Goal: Entertainment & Leisure: Consume media (video, audio)

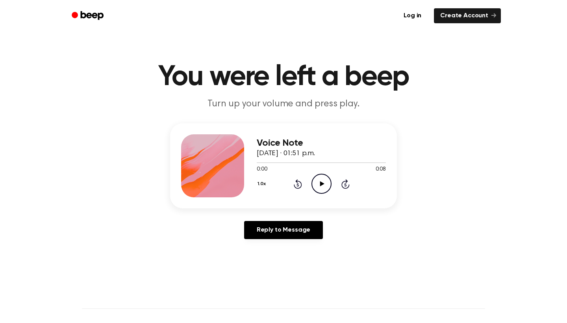
click at [320, 181] on icon at bounding box center [322, 183] width 4 height 5
click at [260, 184] on button "1.0x" at bounding box center [263, 183] width 12 height 13
click at [322, 186] on div "1.0x Playback Speed 0.8x 1.0x 1.2x 1.5x 2.0x Rewind 5 seconds Play Audio Skip 5…" at bounding box center [321, 184] width 129 height 20
click at [322, 185] on icon "Play Audio" at bounding box center [321, 184] width 20 height 20
click at [268, 187] on button "1.0x" at bounding box center [263, 183] width 12 height 13
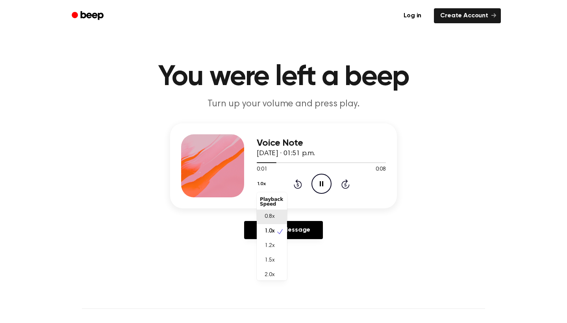
click at [274, 213] on div "0.8x" at bounding box center [272, 216] width 30 height 15
click at [320, 183] on icon at bounding box center [322, 183] width 4 height 5
click at [270, 161] on div at bounding box center [321, 162] width 129 height 6
click at [316, 179] on icon "Play Audio" at bounding box center [321, 184] width 20 height 20
click at [314, 186] on icon "Pause Audio" at bounding box center [321, 184] width 20 height 20
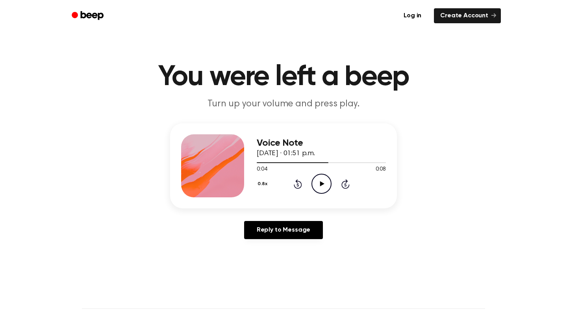
drag, startPoint x: 308, startPoint y: 178, endPoint x: 312, endPoint y: 178, distance: 4.3
click at [308, 178] on div "0.8x Rewind 5 seconds Play Audio Skip 5 seconds" at bounding box center [321, 184] width 129 height 20
click at [318, 183] on icon "Play Audio" at bounding box center [321, 184] width 20 height 20
click at [264, 187] on button "0.8x" at bounding box center [263, 183] width 13 height 13
click at [265, 230] on span "1.0x" at bounding box center [270, 231] width 10 height 8
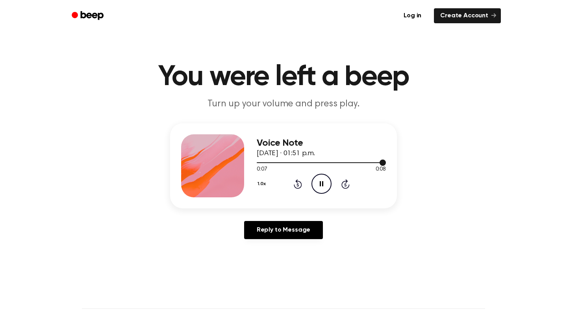
click at [272, 161] on div at bounding box center [321, 162] width 129 height 6
click at [326, 188] on icon "Play Audio" at bounding box center [321, 184] width 20 height 20
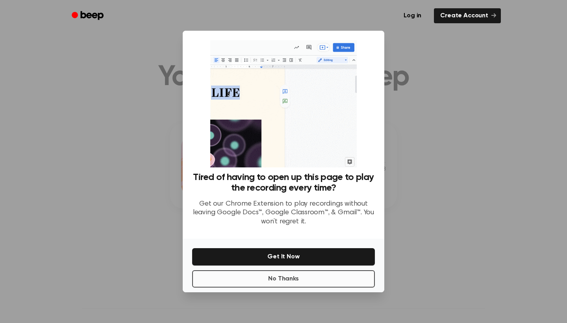
click at [282, 276] on button "No Thanks" at bounding box center [283, 278] width 183 height 17
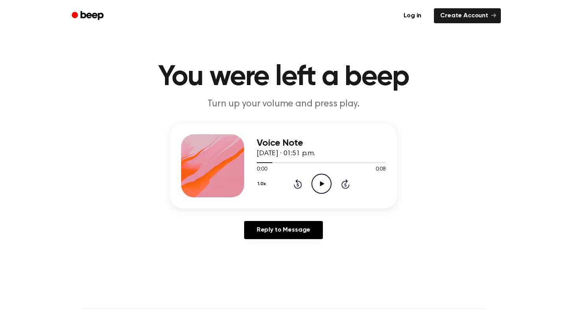
click at [324, 187] on icon "Play Audio" at bounding box center [321, 184] width 20 height 20
click at [325, 187] on icon "Pause Audio" at bounding box center [321, 184] width 20 height 20
click at [312, 193] on icon "Play Audio" at bounding box center [321, 184] width 20 height 20
click at [314, 189] on icon "Pause Audio" at bounding box center [321, 184] width 20 height 20
click at [315, 189] on icon "Play Audio" at bounding box center [321, 184] width 20 height 20
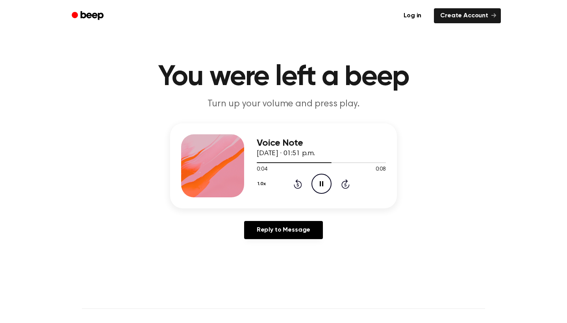
click at [315, 189] on icon "Pause Audio" at bounding box center [321, 184] width 20 height 20
click at [327, 183] on icon "Play Audio" at bounding box center [321, 184] width 20 height 20
click at [319, 184] on icon "Play Audio" at bounding box center [321, 184] width 20 height 20
click at [320, 184] on icon "Play Audio" at bounding box center [321, 184] width 20 height 20
click at [318, 187] on icon "Pause Audio" at bounding box center [321, 184] width 20 height 20
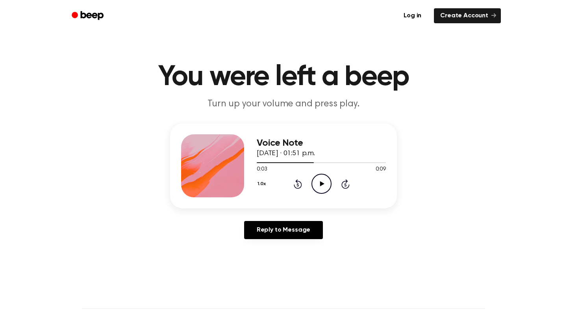
click at [320, 182] on icon at bounding box center [322, 183] width 4 height 5
click at [321, 189] on icon "Play Audio" at bounding box center [321, 184] width 20 height 20
click at [323, 187] on icon "Play Audio" at bounding box center [321, 184] width 20 height 20
click at [323, 185] on icon at bounding box center [322, 183] width 4 height 5
click at [318, 188] on icon "Play Audio" at bounding box center [321, 184] width 20 height 20
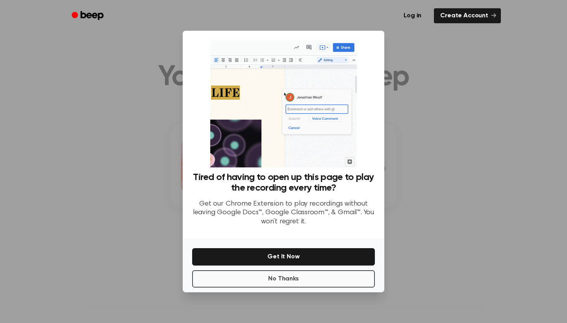
click at [284, 279] on button "No Thanks" at bounding box center [283, 278] width 183 height 17
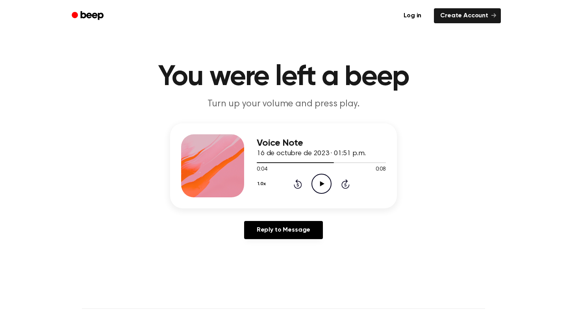
click at [320, 187] on icon "Play Audio" at bounding box center [321, 184] width 20 height 20
click at [268, 168] on div "0:04 0:08" at bounding box center [321, 169] width 129 height 8
click at [266, 165] on div at bounding box center [321, 162] width 129 height 6
click at [293, 225] on link "Reply to Message" at bounding box center [283, 230] width 79 height 18
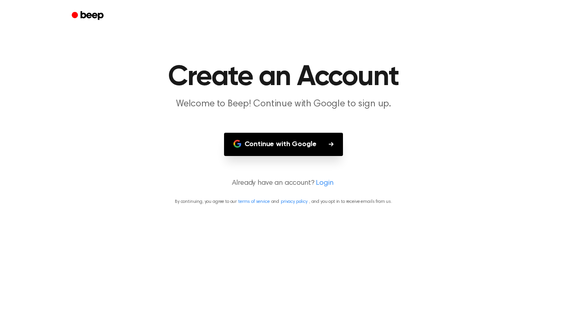
click at [311, 146] on button "Continue with Google" at bounding box center [283, 144] width 119 height 23
click at [294, 153] on button "Continue with Google" at bounding box center [283, 144] width 119 height 23
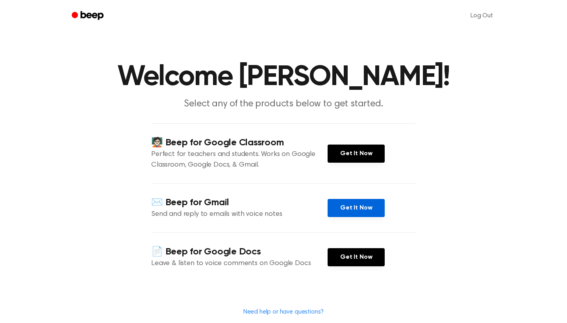
click at [369, 210] on link "Get It Now" at bounding box center [356, 208] width 57 height 18
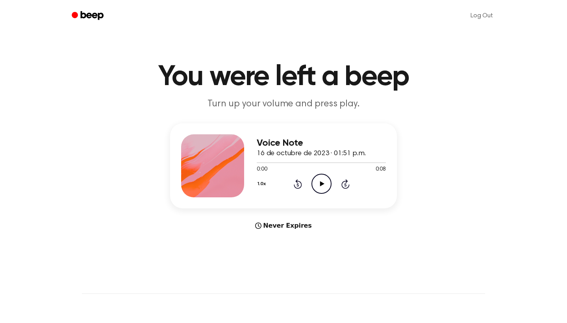
click at [277, 229] on div "Never Expires" at bounding box center [283, 225] width 227 height 9
click at [318, 182] on icon "Play Audio" at bounding box center [321, 184] width 20 height 20
click at [293, 97] on header "You were left a beep Turn up your volume and press play." at bounding box center [283, 87] width 548 height 48
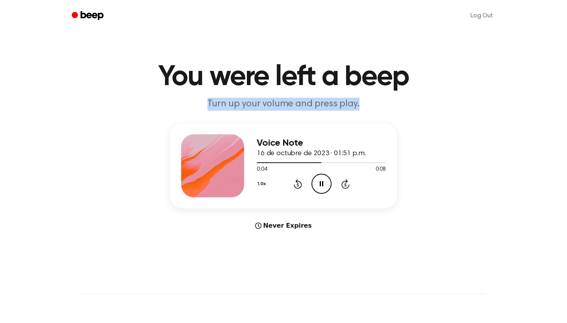
click at [293, 97] on header "You were left a beep Turn up your volume and press play." at bounding box center [283, 87] width 548 height 48
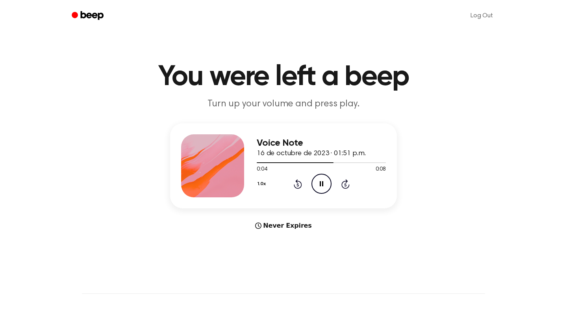
click at [270, 232] on main "You were left a beep Turn up your volume and press play. Voice Note 16 de octub…" at bounding box center [283, 235] width 567 height 470
click at [314, 193] on icon "Play Audio" at bounding box center [321, 184] width 20 height 20
click at [472, 18] on link "Log Out" at bounding box center [482, 15] width 38 height 19
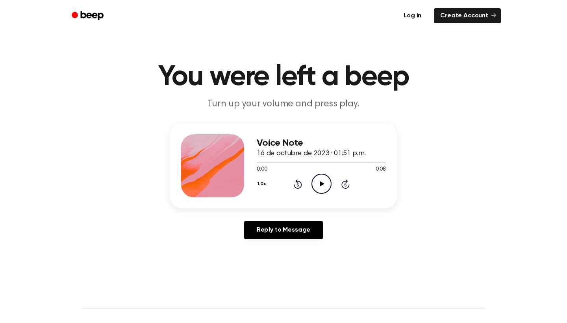
click at [411, 22] on link "Log in" at bounding box center [412, 16] width 33 height 18
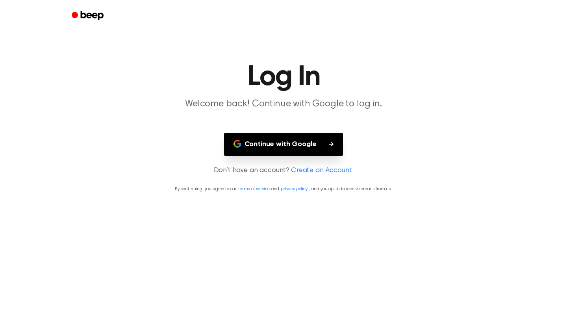
click at [281, 145] on button "Continue with Google" at bounding box center [283, 144] width 119 height 23
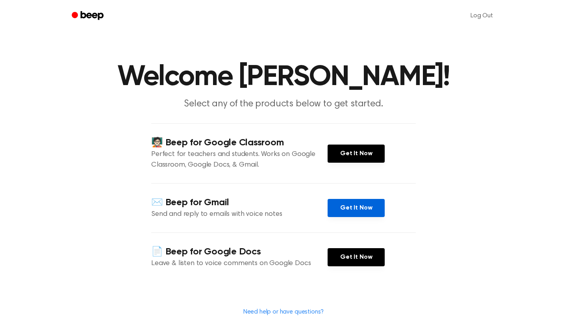
click at [340, 211] on link "Get It Now" at bounding box center [356, 208] width 57 height 18
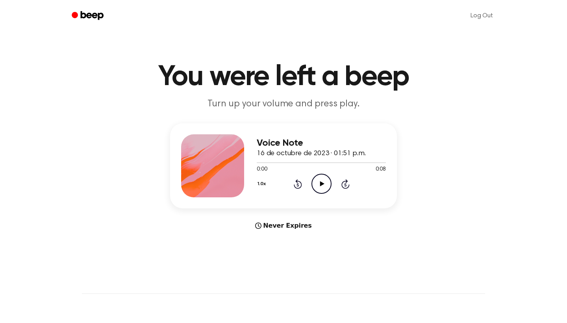
click at [321, 192] on icon "Play Audio" at bounding box center [321, 184] width 20 height 20
click at [319, 181] on icon "Play Audio" at bounding box center [321, 184] width 20 height 20
drag, startPoint x: 265, startPoint y: 159, endPoint x: 232, endPoint y: 172, distance: 35.1
click at [232, 172] on div "Voice Note 16 de octubre de 2023 · 01:51 p.m. 0:05 0:08 Your browser does not s…" at bounding box center [283, 165] width 227 height 85
click at [266, 157] on div "Voice Note 16 de octubre de 2023 · 01:51 p.m." at bounding box center [321, 148] width 129 height 21
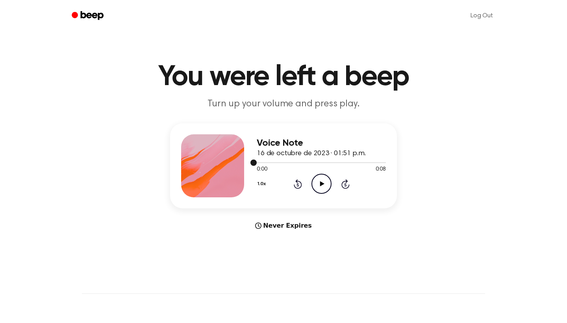
click at [263, 163] on div at bounding box center [321, 162] width 129 height 1
click at [329, 187] on icon "Play Audio" at bounding box center [321, 184] width 20 height 20
click at [316, 187] on icon "Play Audio" at bounding box center [321, 184] width 20 height 20
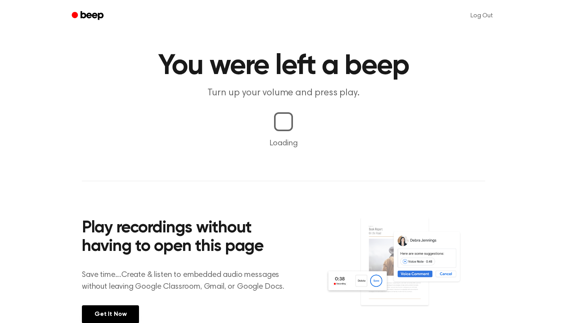
scroll to position [11, 0]
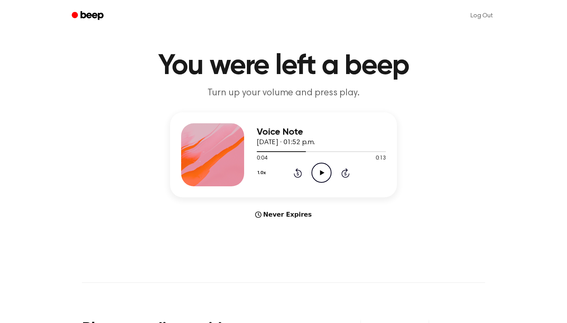
click at [322, 177] on icon "Play Audio" at bounding box center [321, 173] width 20 height 20
click at [290, 152] on div at bounding box center [284, 151] width 55 height 1
click at [314, 172] on icon "Pause Audio" at bounding box center [321, 173] width 20 height 20
click at [323, 168] on icon "Play Audio" at bounding box center [321, 173] width 20 height 20
click at [296, 150] on div at bounding box center [321, 151] width 129 height 6
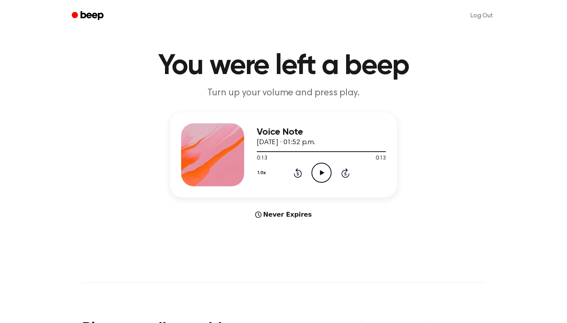
click at [287, 155] on div "0:13 0:13" at bounding box center [321, 158] width 129 height 8
click at [286, 152] on div at bounding box center [321, 151] width 129 height 1
click at [328, 169] on icon "Play Audio" at bounding box center [321, 173] width 20 height 20
click at [321, 170] on icon "Pause Audio" at bounding box center [321, 173] width 20 height 20
click at [321, 170] on icon "Play Audio" at bounding box center [321, 173] width 20 height 20
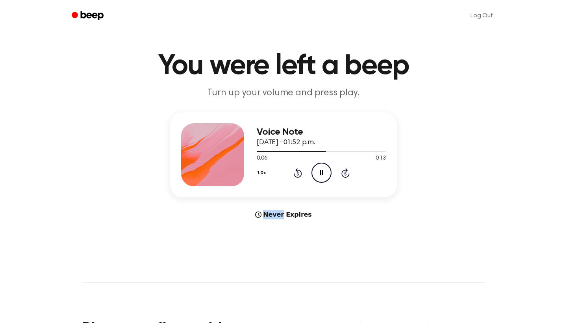
click at [322, 170] on icon "Pause Audio" at bounding box center [321, 173] width 20 height 20
click at [327, 176] on icon "Play Audio" at bounding box center [321, 173] width 20 height 20
click at [327, 174] on icon "Pause Audio" at bounding box center [321, 173] width 20 height 20
click at [322, 180] on icon "Play Audio" at bounding box center [321, 173] width 20 height 20
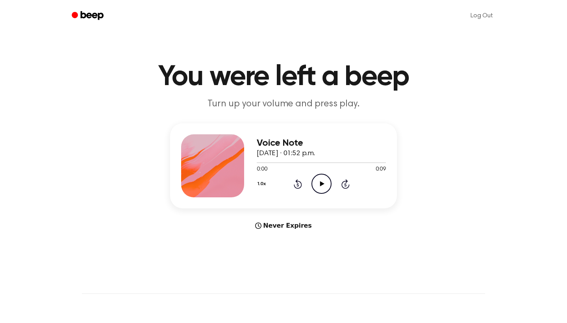
click at [321, 180] on icon "Play Audio" at bounding box center [321, 184] width 20 height 20
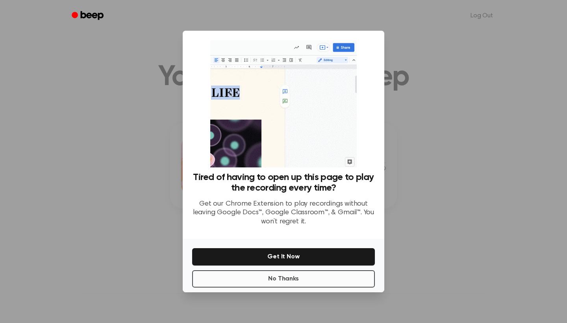
click at [264, 274] on button "No Thanks" at bounding box center [283, 278] width 183 height 17
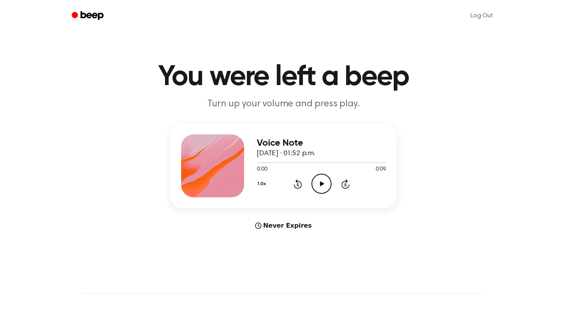
click at [323, 186] on icon "Play Audio" at bounding box center [321, 184] width 20 height 20
click at [324, 185] on icon "Pause Audio" at bounding box center [321, 184] width 20 height 20
click at [270, 160] on div at bounding box center [321, 162] width 129 height 6
click at [324, 175] on icon "Play Audio" at bounding box center [321, 184] width 20 height 20
click at [315, 181] on icon "Pause Audio" at bounding box center [321, 184] width 20 height 20
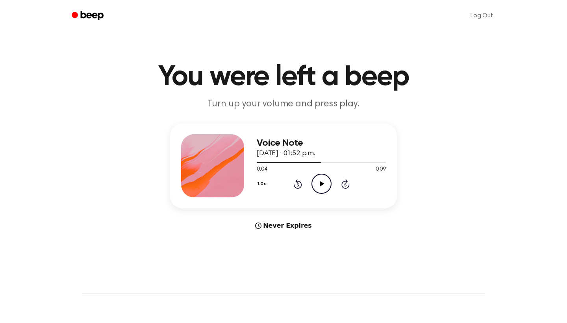
click at [311, 184] on div "1.0x Rewind 5 seconds Play Audio Skip 5 seconds" at bounding box center [321, 184] width 129 height 20
click at [321, 186] on icon "Play Audio" at bounding box center [321, 184] width 20 height 20
click at [324, 193] on circle at bounding box center [321, 183] width 19 height 19
click at [319, 187] on icon "Play Audio" at bounding box center [321, 184] width 20 height 20
click at [315, 162] on div at bounding box center [321, 162] width 129 height 1
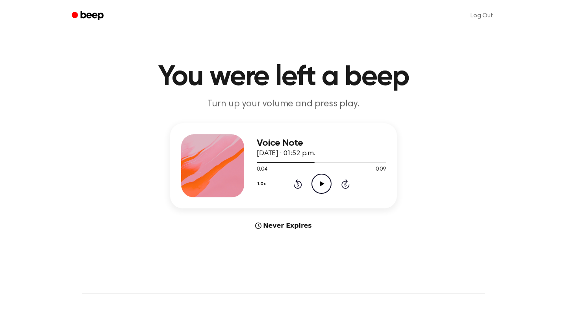
click at [318, 188] on icon "Play Audio" at bounding box center [321, 184] width 20 height 20
click at [318, 188] on icon "Pause Audio" at bounding box center [321, 184] width 20 height 20
click at [314, 192] on icon "Play Audio" at bounding box center [321, 184] width 20 height 20
click at [322, 180] on icon "Pause Audio" at bounding box center [321, 184] width 20 height 20
click at [313, 191] on icon "Play Audio" at bounding box center [321, 184] width 20 height 20
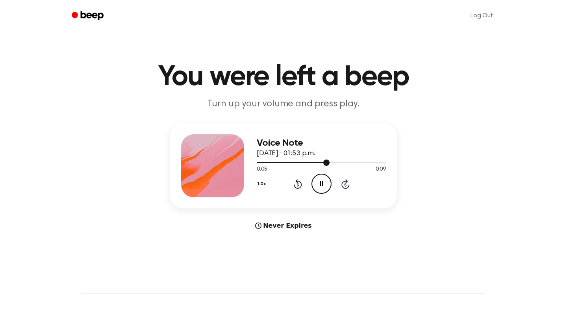
click at [294, 162] on div at bounding box center [293, 162] width 73 height 1
click at [316, 178] on icon "Pause Audio" at bounding box center [321, 184] width 20 height 20
click at [320, 185] on icon at bounding box center [322, 183] width 4 height 5
click at [305, 161] on div at bounding box center [321, 162] width 129 height 6
click at [322, 185] on icon "Play Audio" at bounding box center [321, 184] width 20 height 20
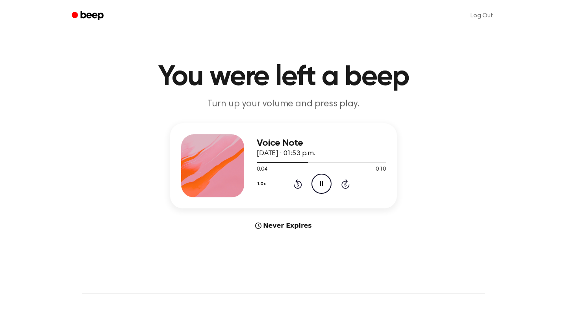
click at [322, 185] on icon at bounding box center [322, 183] width 4 height 5
click at [285, 164] on div at bounding box center [321, 162] width 129 height 6
click at [321, 176] on icon "Play Audio" at bounding box center [321, 184] width 20 height 20
click at [261, 162] on div at bounding box center [321, 162] width 129 height 6
click at [309, 185] on div "1.0x Rewind 5 seconds Pause Audio Skip 5 seconds" at bounding box center [321, 184] width 129 height 20
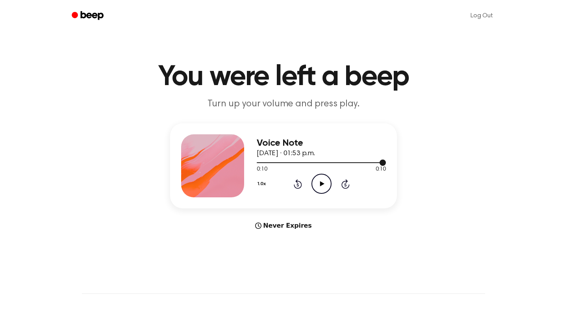
click at [267, 163] on div at bounding box center [321, 162] width 129 height 6
click at [314, 185] on icon "Play Audio" at bounding box center [321, 184] width 20 height 20
click at [316, 183] on icon "Pause Audio" at bounding box center [321, 184] width 20 height 20
click at [322, 176] on icon "Play Audio" at bounding box center [321, 184] width 20 height 20
click at [315, 156] on span "[DATE] · 01:53 p.m." at bounding box center [286, 153] width 58 height 7
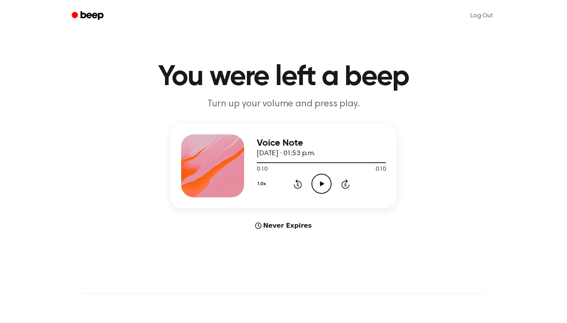
click at [338, 159] on div "Voice Note [DATE] · 01:53 p.m." at bounding box center [321, 148] width 129 height 21
click at [338, 161] on div at bounding box center [321, 162] width 129 height 6
click at [326, 180] on icon "Play Audio" at bounding box center [321, 184] width 20 height 20
click at [339, 161] on div at bounding box center [321, 162] width 129 height 6
click at [328, 185] on icon "Play Audio" at bounding box center [321, 184] width 20 height 20
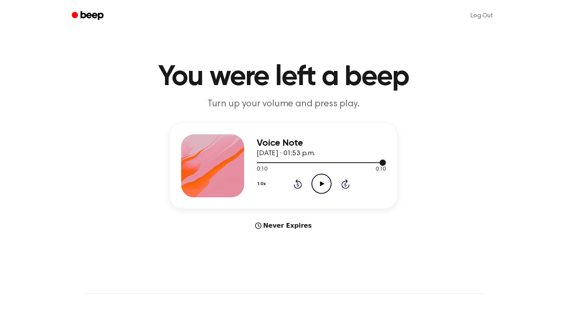
click at [360, 163] on div at bounding box center [321, 162] width 129 height 1
click at [334, 183] on div "1.0x Rewind 5 seconds Play Audio Skip 5 seconds" at bounding box center [321, 184] width 129 height 20
click at [320, 183] on icon at bounding box center [322, 183] width 4 height 5
click at [324, 178] on icon "Play Audio" at bounding box center [321, 184] width 20 height 20
click at [263, 185] on button "1.0x" at bounding box center [263, 183] width 12 height 13
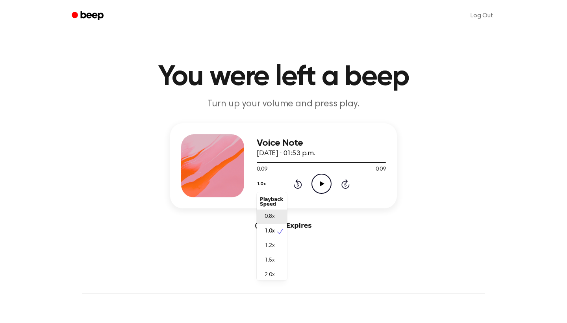
click at [275, 218] on div "0.8x" at bounding box center [272, 216] width 30 height 15
click at [318, 185] on icon "Play Audio" at bounding box center [321, 184] width 20 height 20
click at [328, 165] on div at bounding box center [321, 162] width 129 height 6
click at [328, 161] on div at bounding box center [321, 162] width 129 height 6
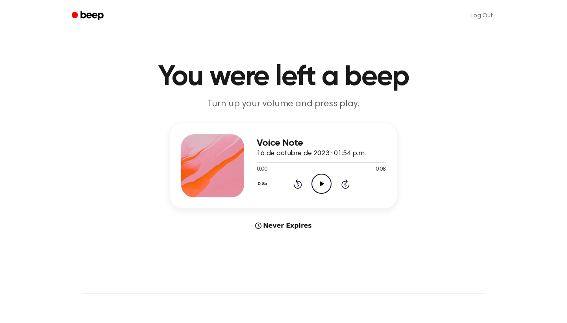
click at [315, 195] on div "Voice Note 16 de octubre de 2023 · 01:54 p.m. 0:00 0:08 Your browser does not s…" at bounding box center [321, 165] width 129 height 63
click at [317, 191] on icon "Play Audio" at bounding box center [321, 184] width 20 height 20
click at [274, 164] on div at bounding box center [321, 162] width 129 height 6
click at [323, 181] on icon "Play Audio" at bounding box center [321, 184] width 20 height 20
click at [279, 162] on div at bounding box center [321, 162] width 129 height 1
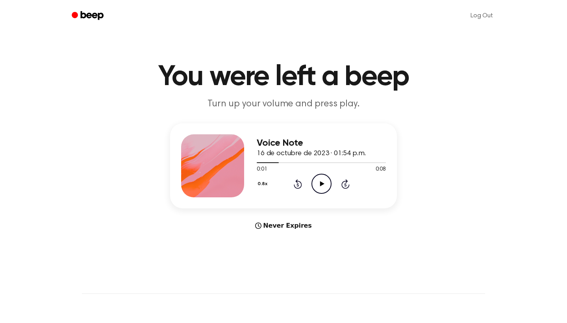
click at [308, 183] on div "0.8x Rewind 5 seconds Play Audio Skip 5 seconds" at bounding box center [321, 184] width 129 height 20
click at [320, 185] on icon at bounding box center [322, 183] width 4 height 5
click at [306, 163] on div at bounding box center [316, 162] width 118 height 1
click at [289, 163] on div at bounding box center [283, 162] width 53 height 1
click at [281, 161] on div at bounding box center [321, 162] width 129 height 6
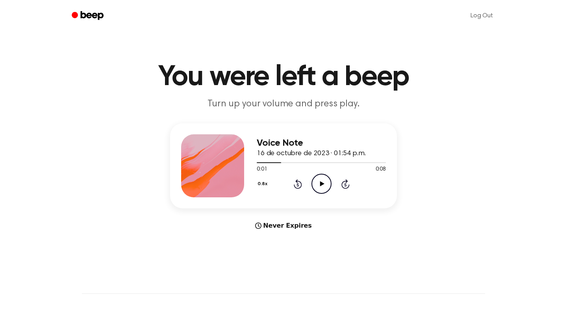
click at [317, 181] on icon "Play Audio" at bounding box center [321, 184] width 20 height 20
click at [286, 164] on div at bounding box center [321, 162] width 129 height 6
click at [328, 191] on circle at bounding box center [321, 183] width 19 height 19
click at [273, 161] on div at bounding box center [321, 162] width 129 height 6
click at [325, 181] on icon "Pause Audio" at bounding box center [321, 184] width 20 height 20
